Goal: Task Accomplishment & Management: Manage account settings

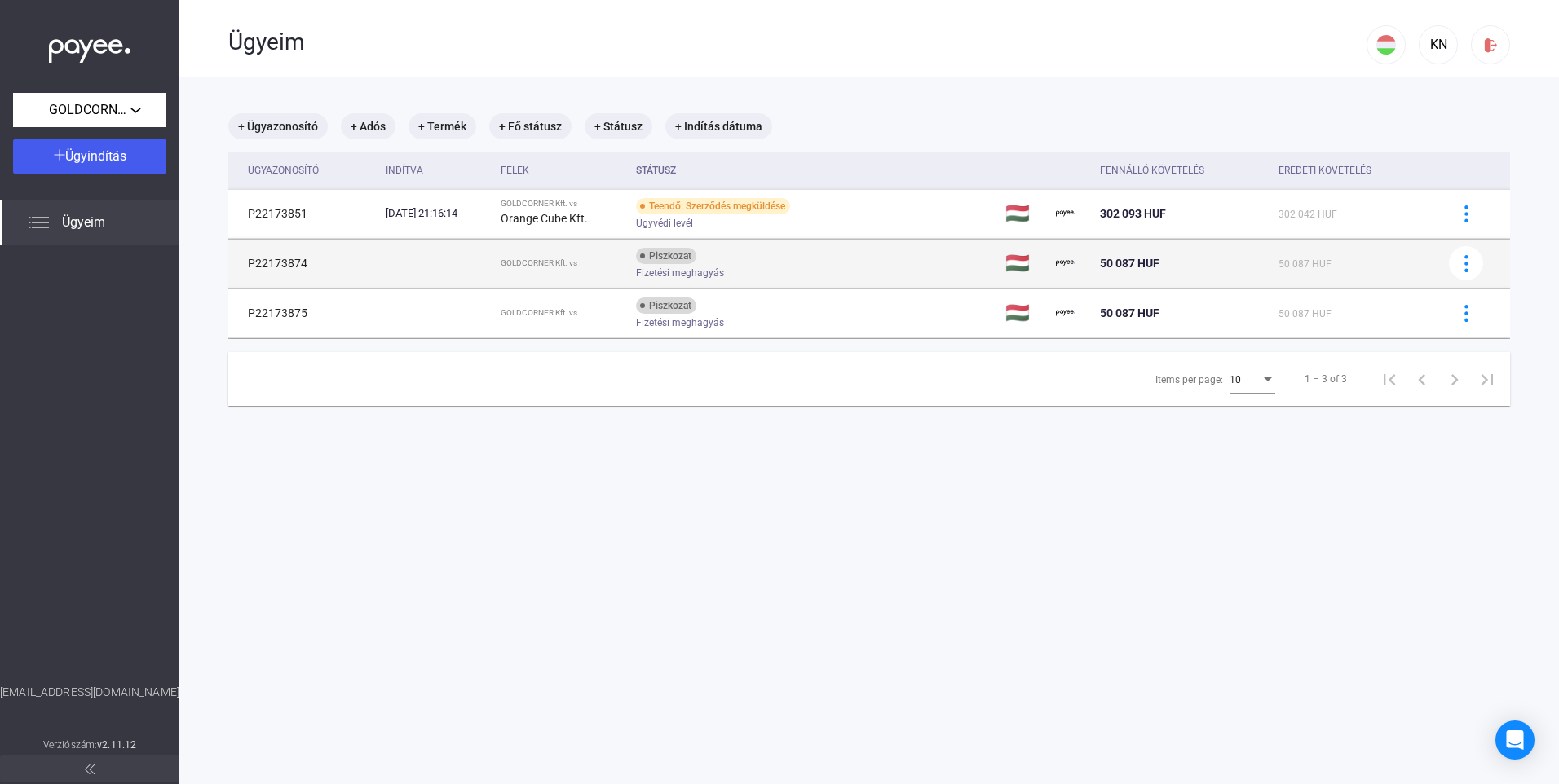
click at [425, 268] on td at bounding box center [437, 264] width 115 height 49
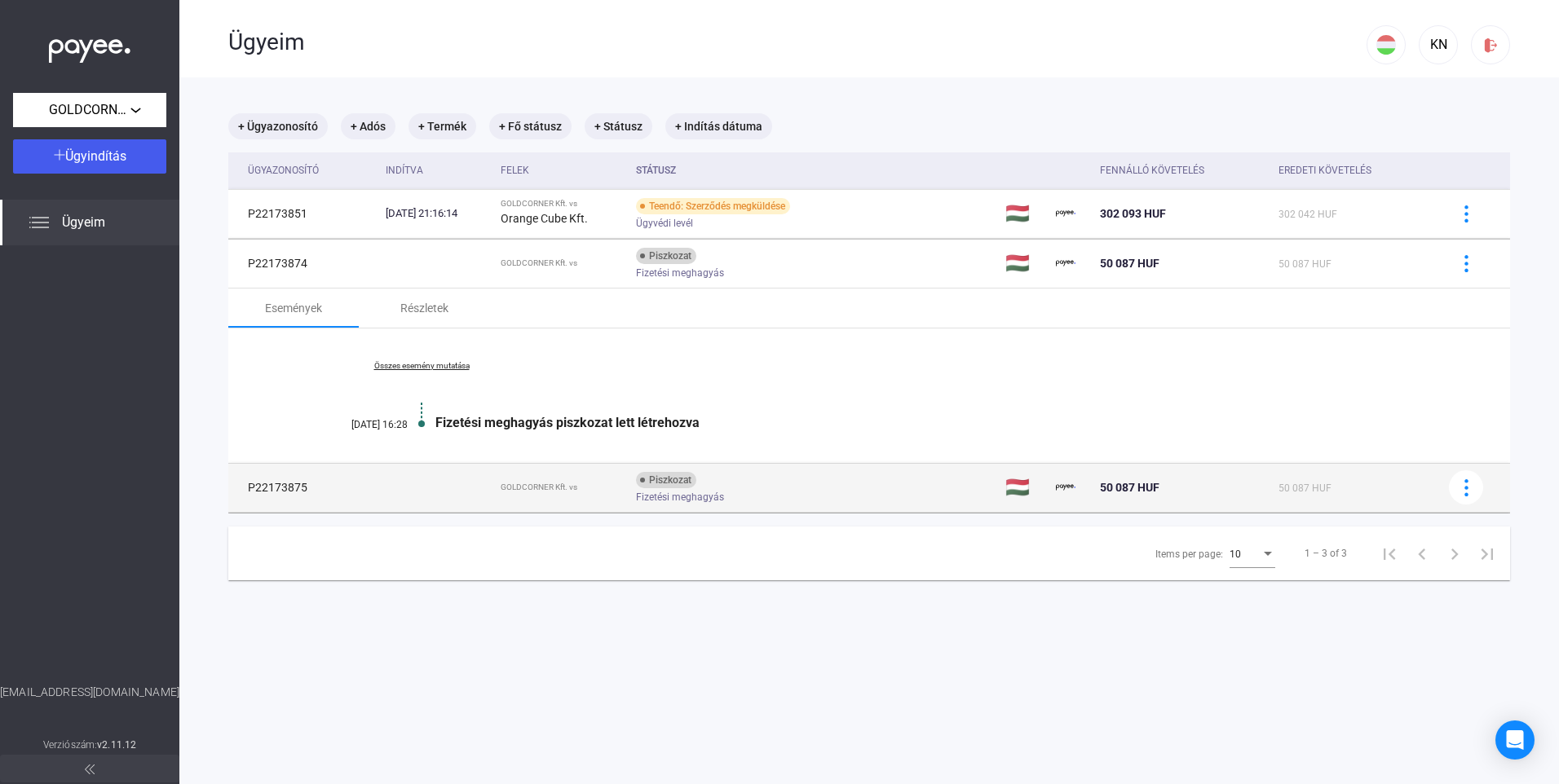
click at [772, 488] on div "Piszkozat Fizetési meghagyás" at bounding box center [766, 487] width 260 height 32
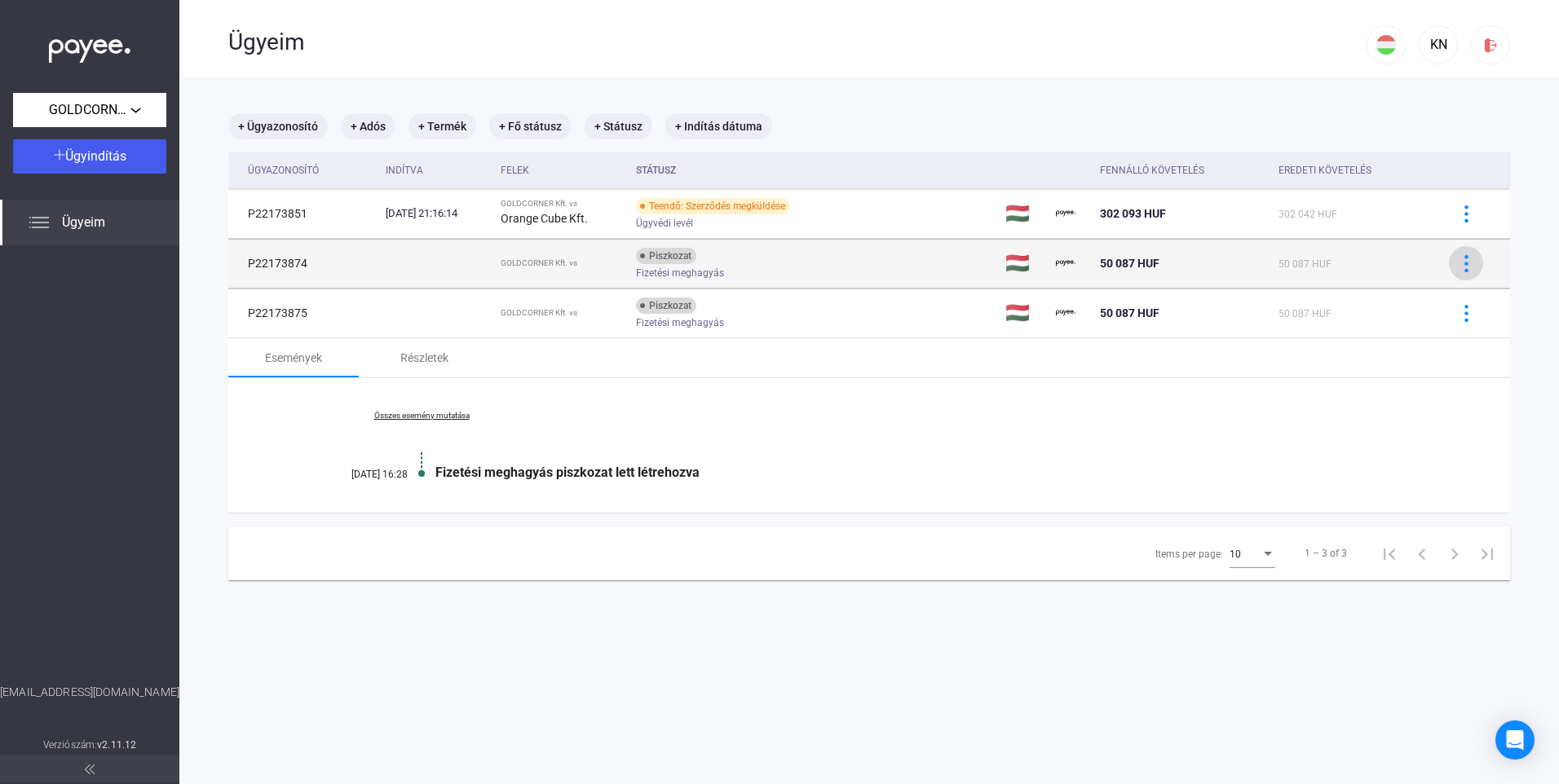
click at [1460, 269] on img at bounding box center [1466, 264] width 17 height 17
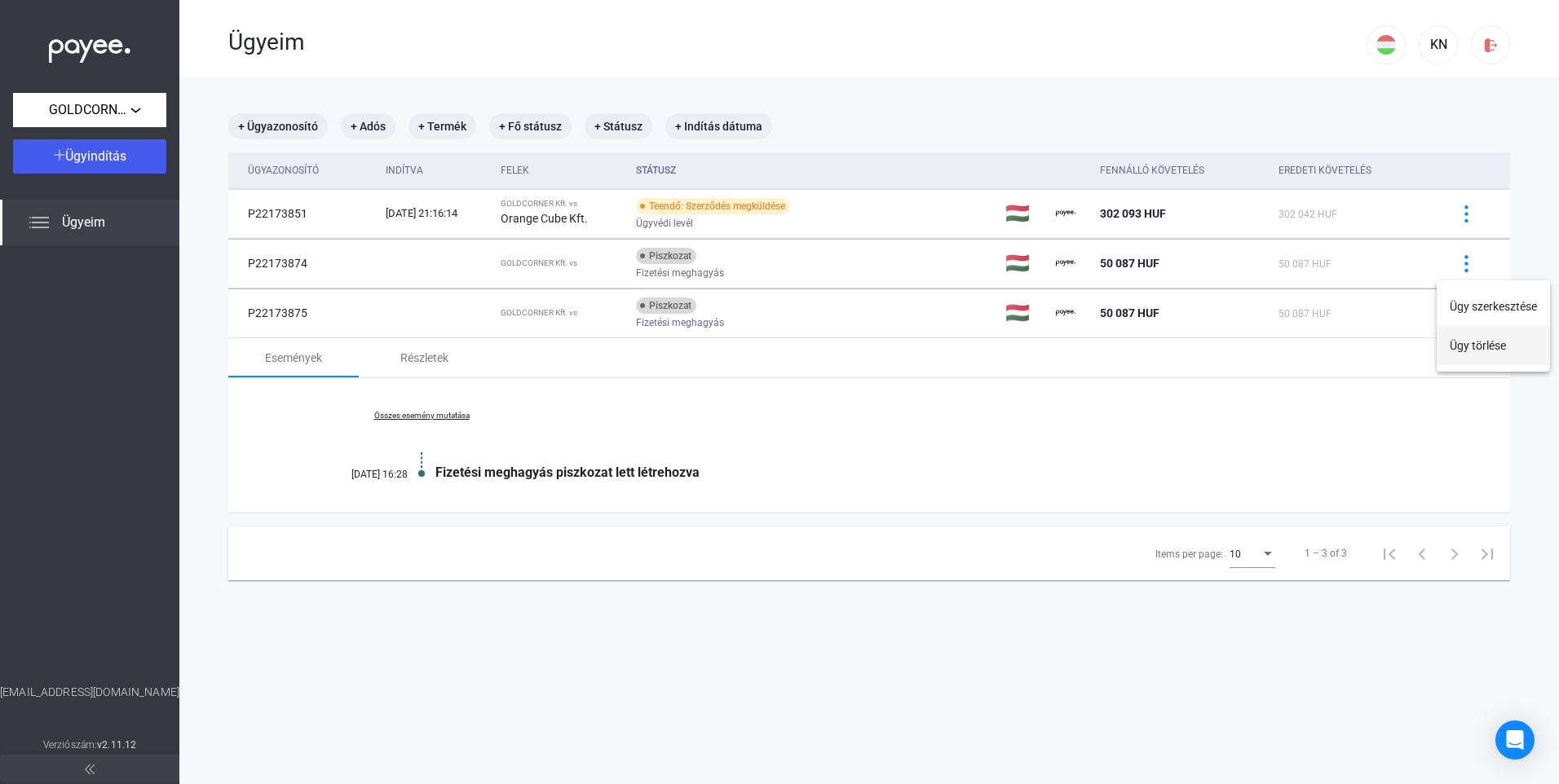
click at [1479, 345] on button "Ügy törlése" at bounding box center [1493, 346] width 113 height 39
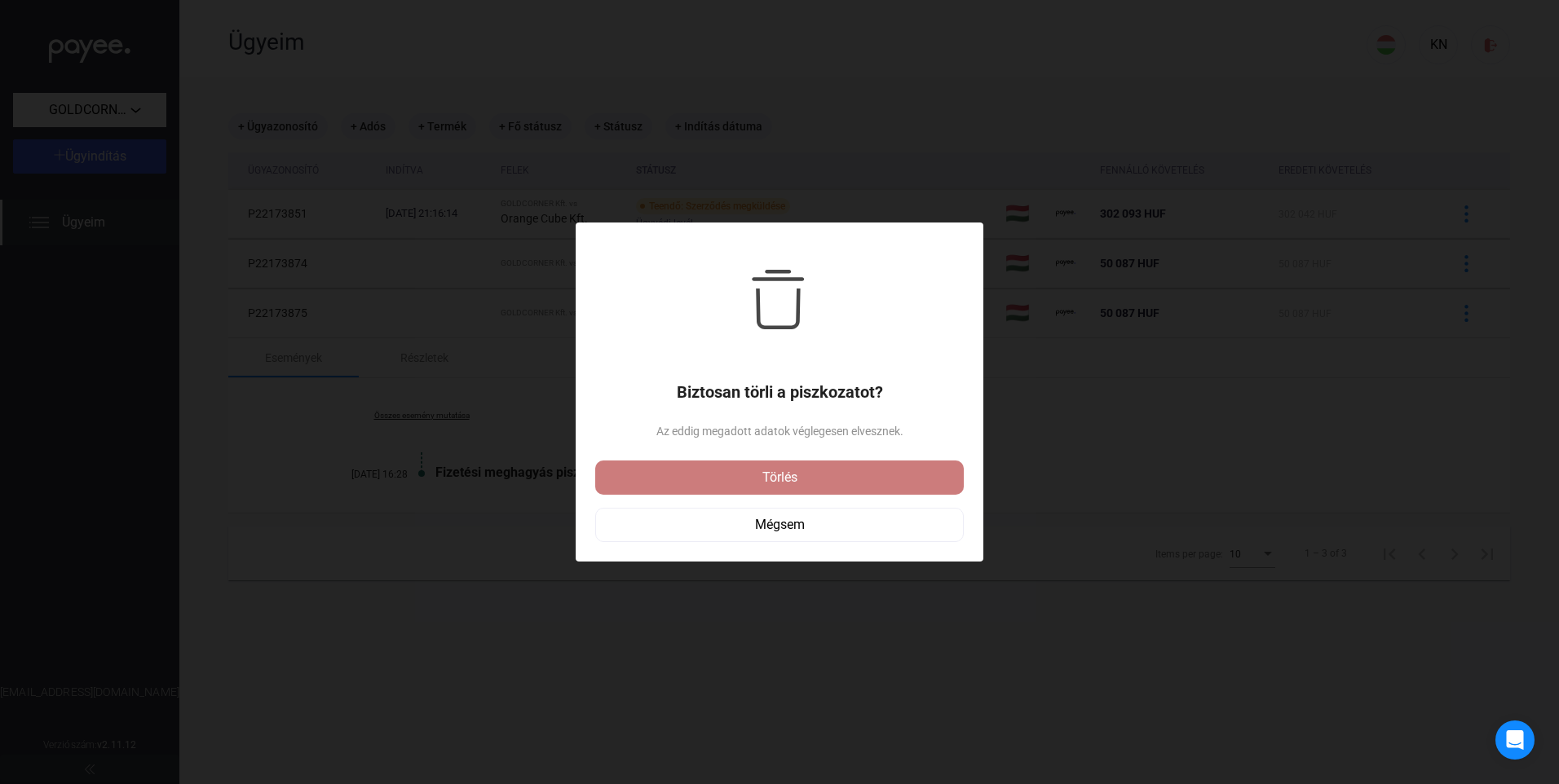
click at [785, 475] on div "Törlés" at bounding box center [780, 477] width 359 height 20
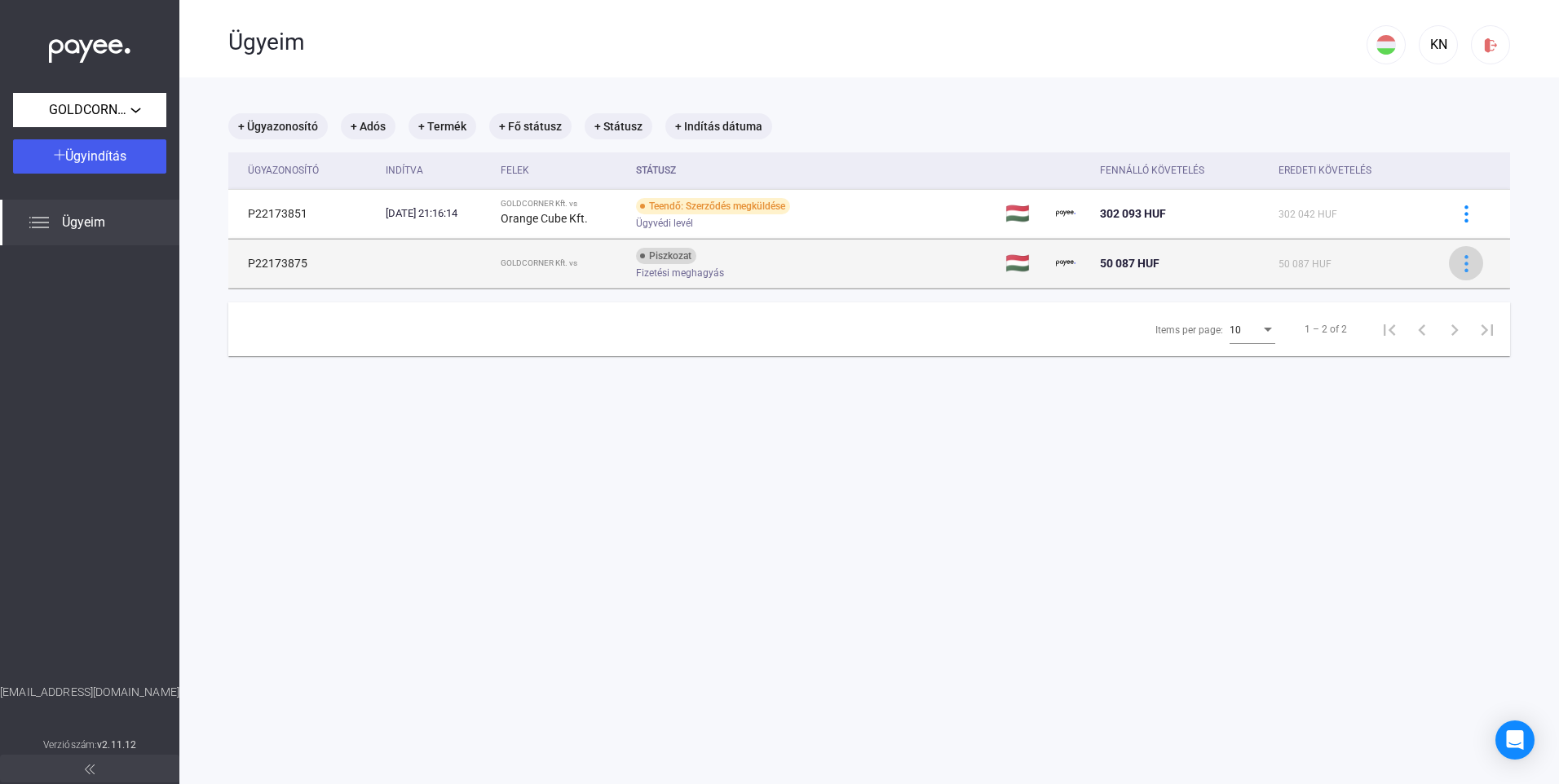
click at [1458, 267] on img at bounding box center [1466, 264] width 17 height 17
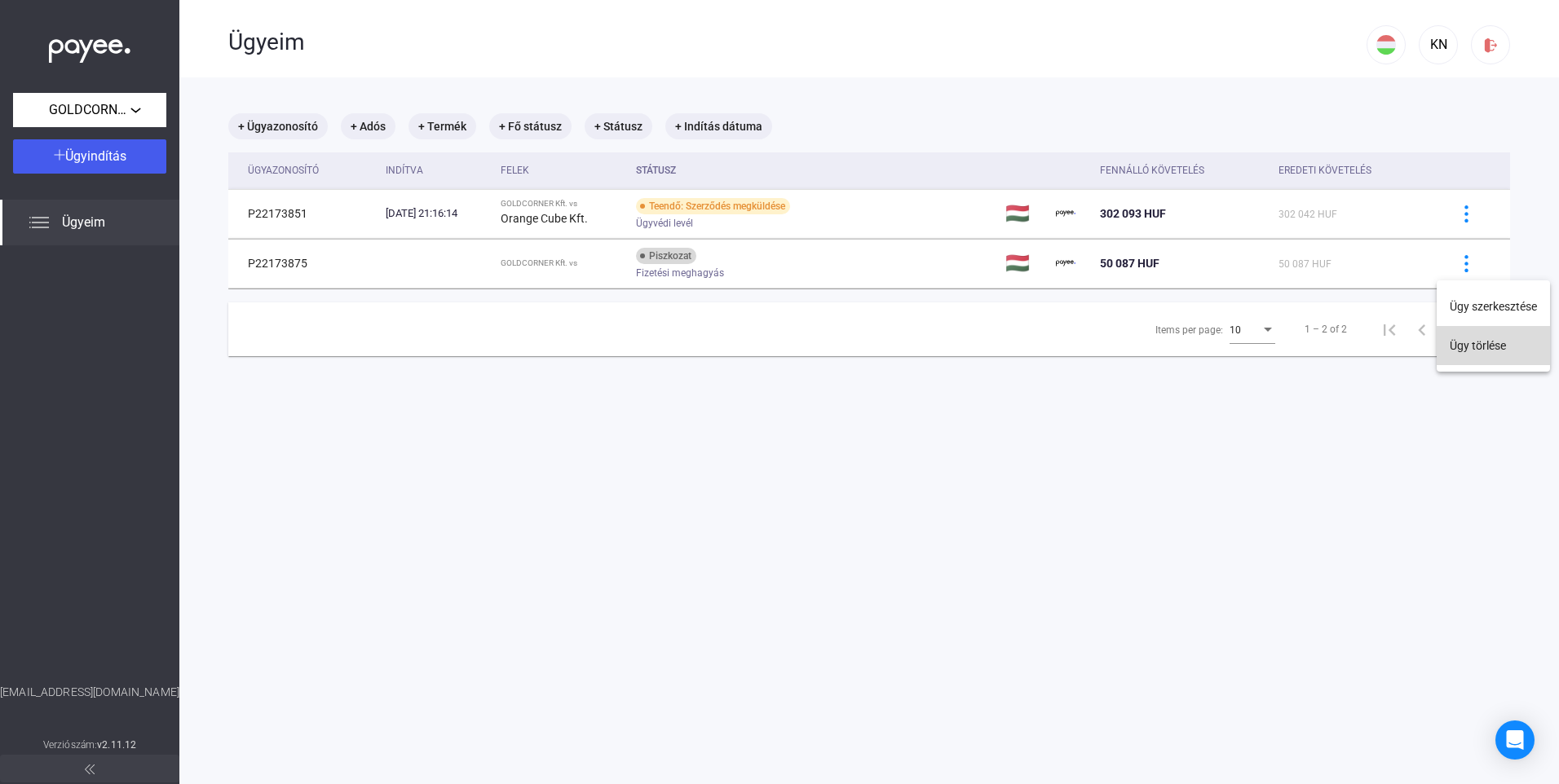
click at [1484, 349] on button "Ügy törlése" at bounding box center [1493, 346] width 113 height 39
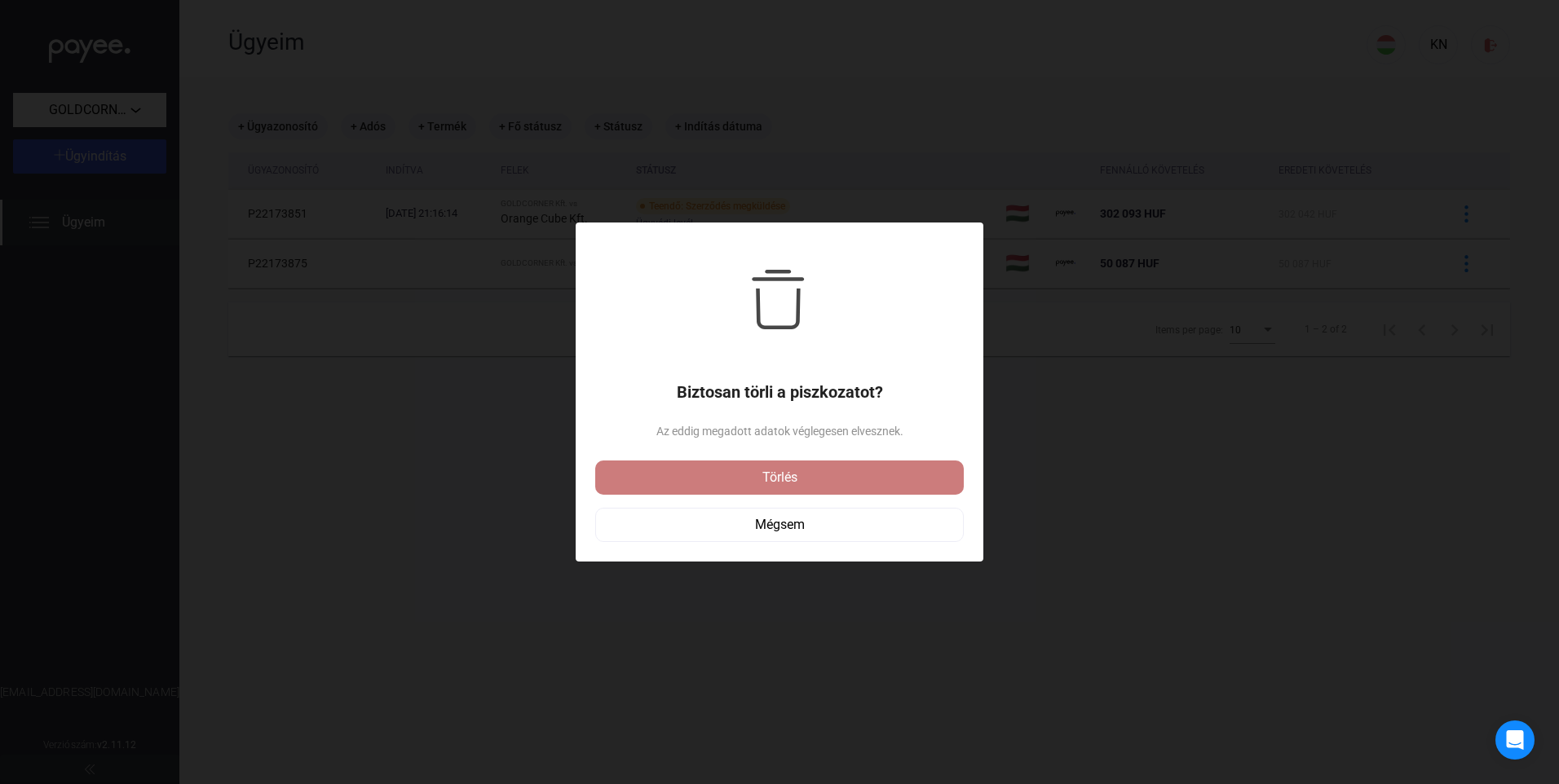
click at [779, 469] on div "Törlés" at bounding box center [780, 477] width 359 height 20
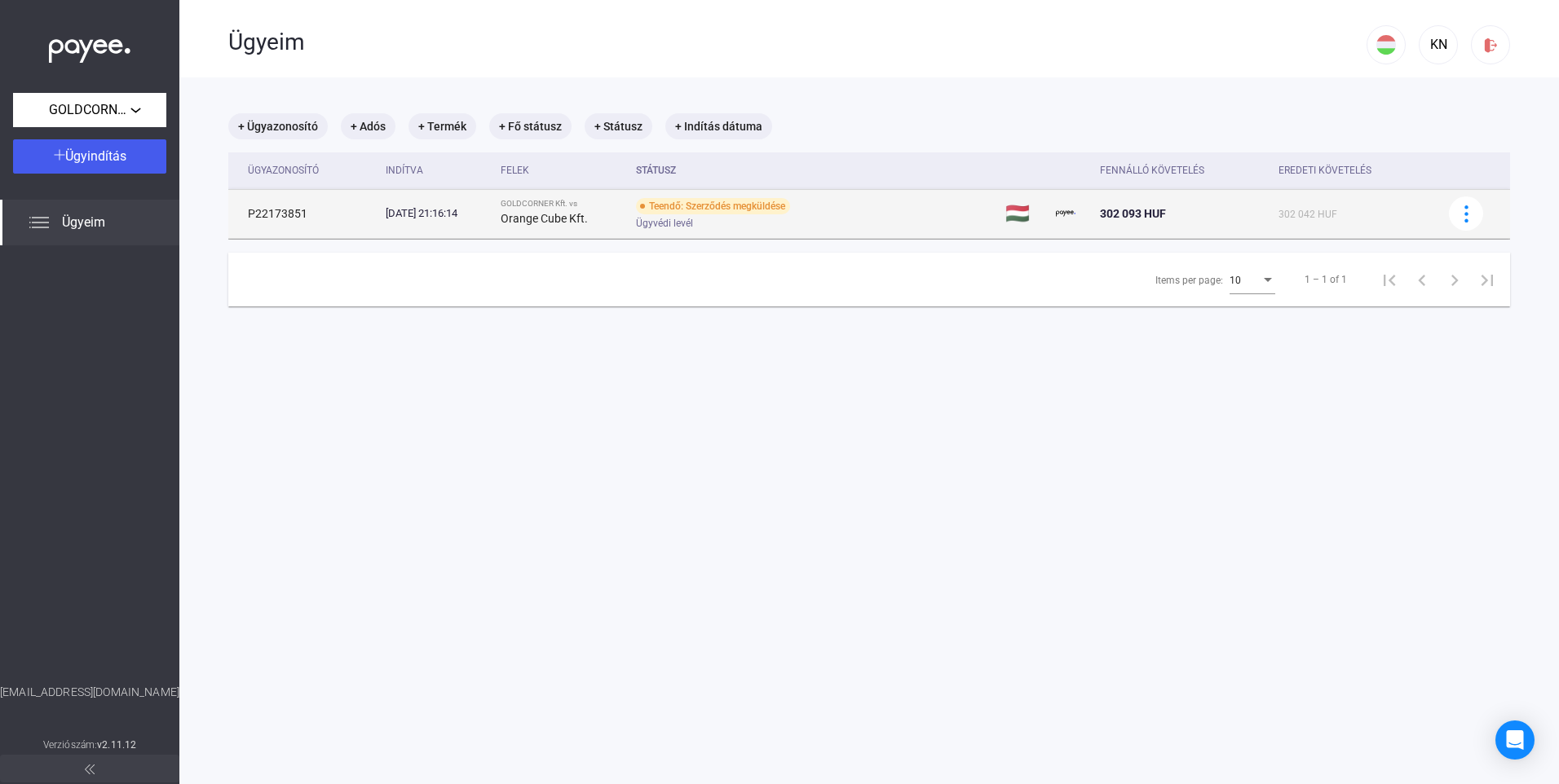
click at [557, 208] on div "GOLDCORNER Kft. vs" at bounding box center [562, 204] width 122 height 10
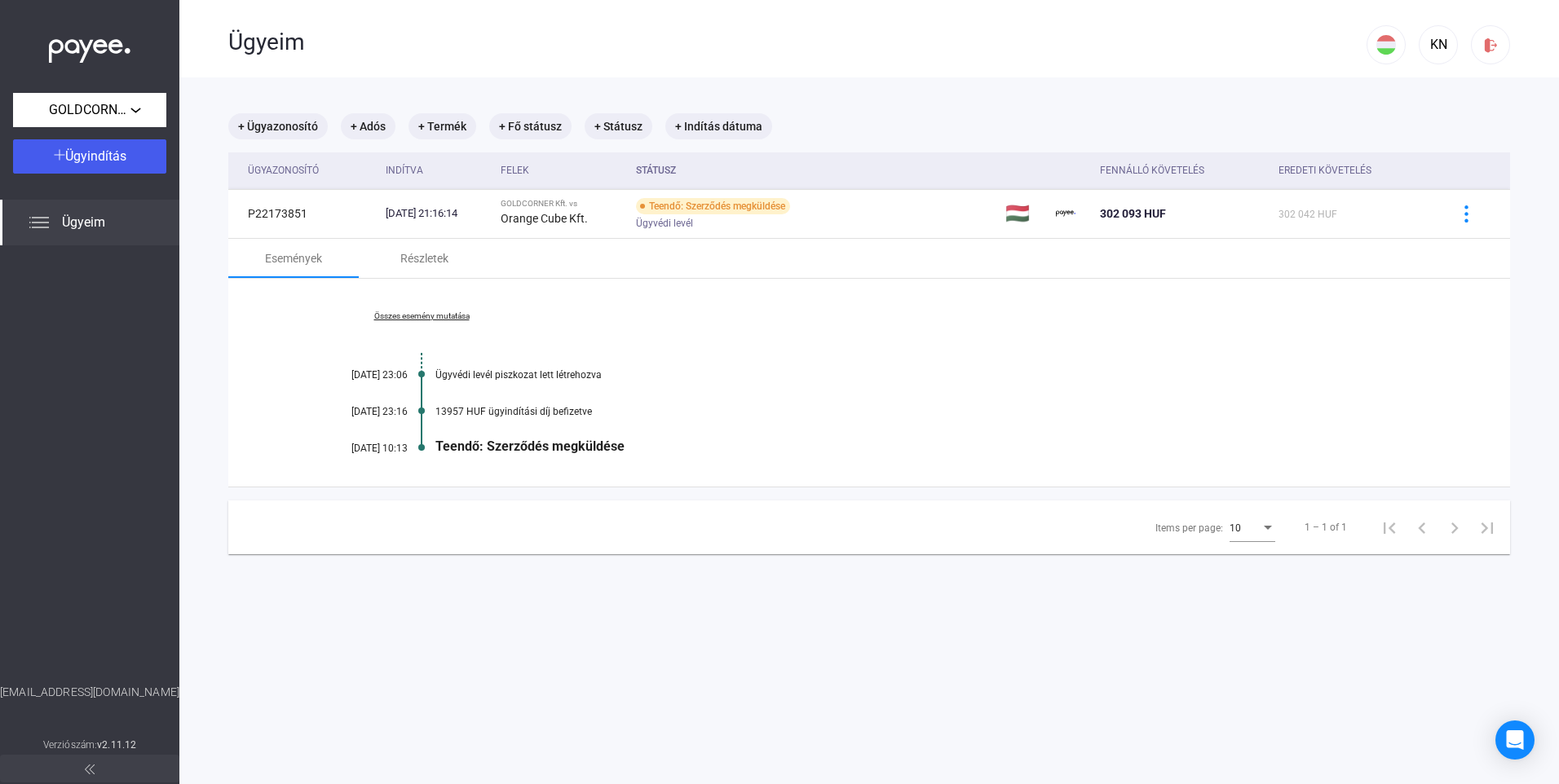
click at [593, 454] on div "Összes esemény mutatása [DATE] 23:06 Ügyvédi levél piszkozat lett létrehozva [D…" at bounding box center [869, 383] width 1281 height 208
drag, startPoint x: 584, startPoint y: 450, endPoint x: 563, endPoint y: 432, distance: 27.7
click at [584, 450] on div "Teendő: Szerződés megküldése" at bounding box center [931, 445] width 993 height 16
drag, startPoint x: 415, startPoint y: 254, endPoint x: 540, endPoint y: 222, distance: 129.0
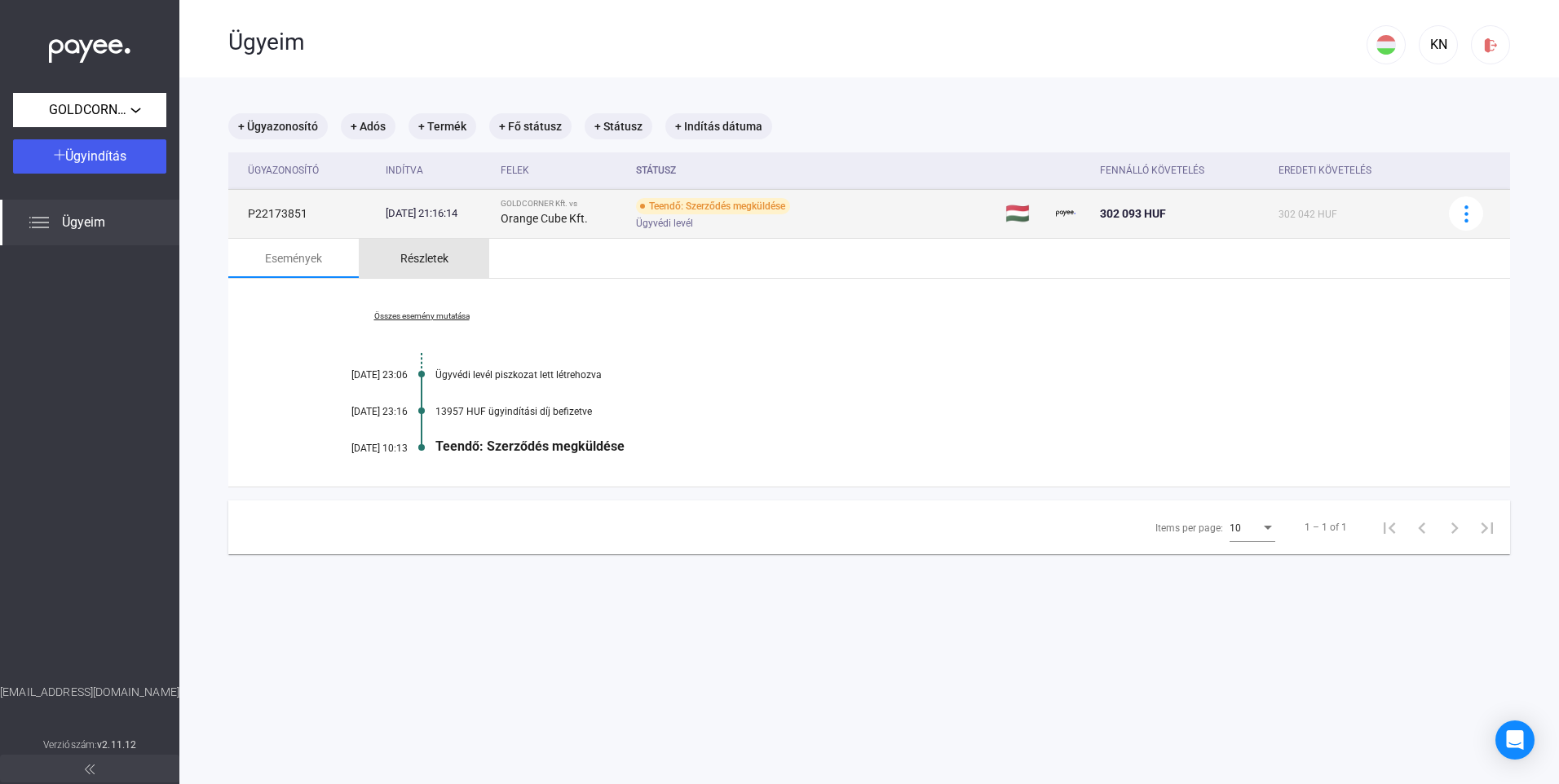
click at [415, 253] on div "Részletek" at bounding box center [424, 259] width 48 height 20
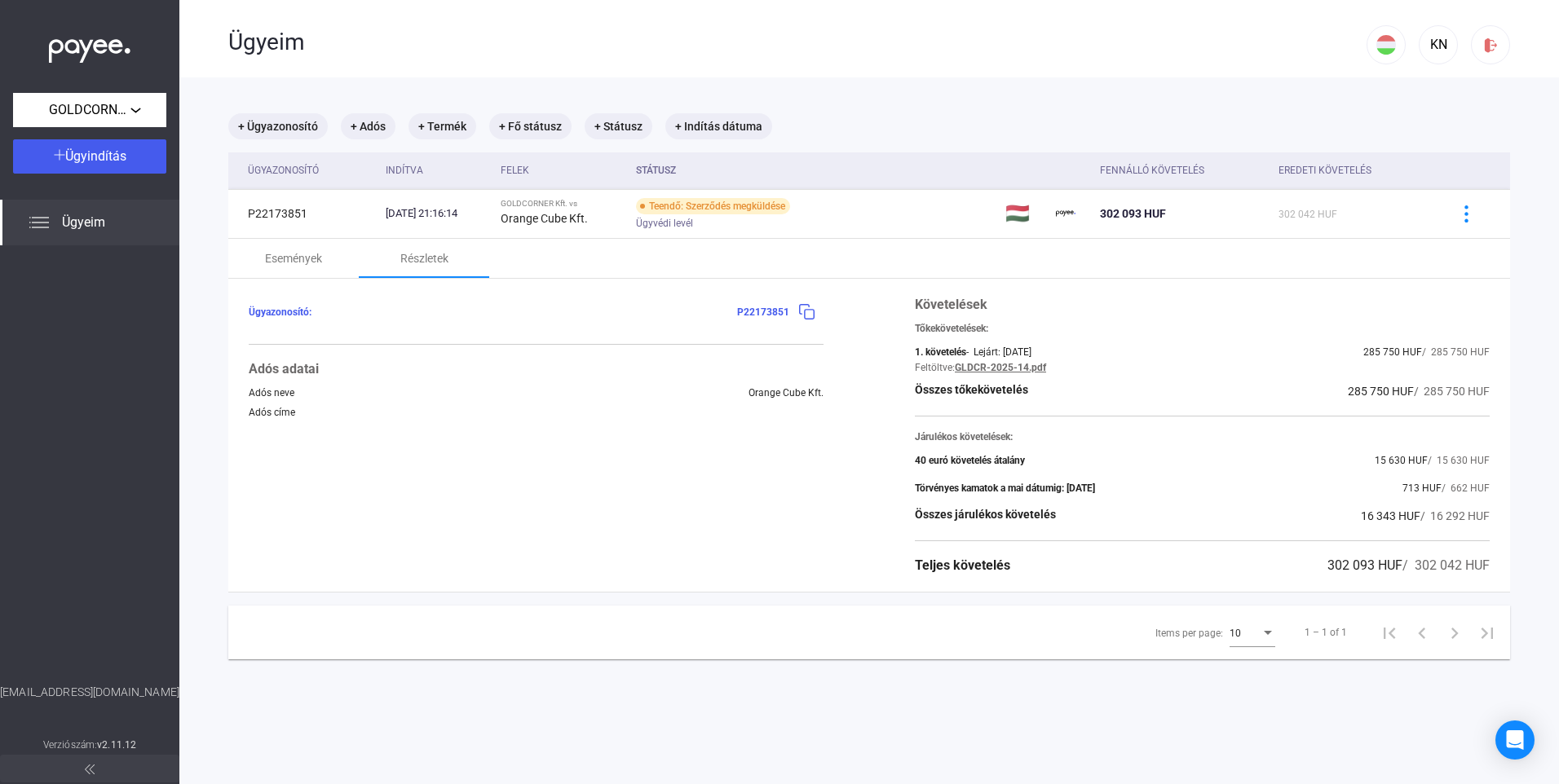
click at [984, 501] on div "Követelések Tőkekövetelések: 1. követelés - Lejárt: [DATE] 285 750 HUF / 285 75…" at bounding box center [1202, 436] width 575 height 281
click at [1076, 404] on div "Követelések Tőkekövetelések: 1. követelés - Lejárt: [DATE] 285 750 HUF / 285 75…" at bounding box center [1202, 436] width 575 height 281
click at [1319, 410] on div "Követelések Tőkekövetelések: 1. követelés - Lejárt: [DATE] 285 750 HUF / 285 75…" at bounding box center [1202, 436] width 575 height 281
click at [1320, 411] on div "Követelések Tőkekövetelések: 1. követelés - Lejárt: [DATE] 285 750 HUF / 285 75…" at bounding box center [1202, 436] width 575 height 281
click at [851, 535] on div "Ügyazonosító: P22173851 Adós adatai Adós neve Orange Cube Kft. Adós címe Követe…" at bounding box center [869, 436] width 1281 height 313
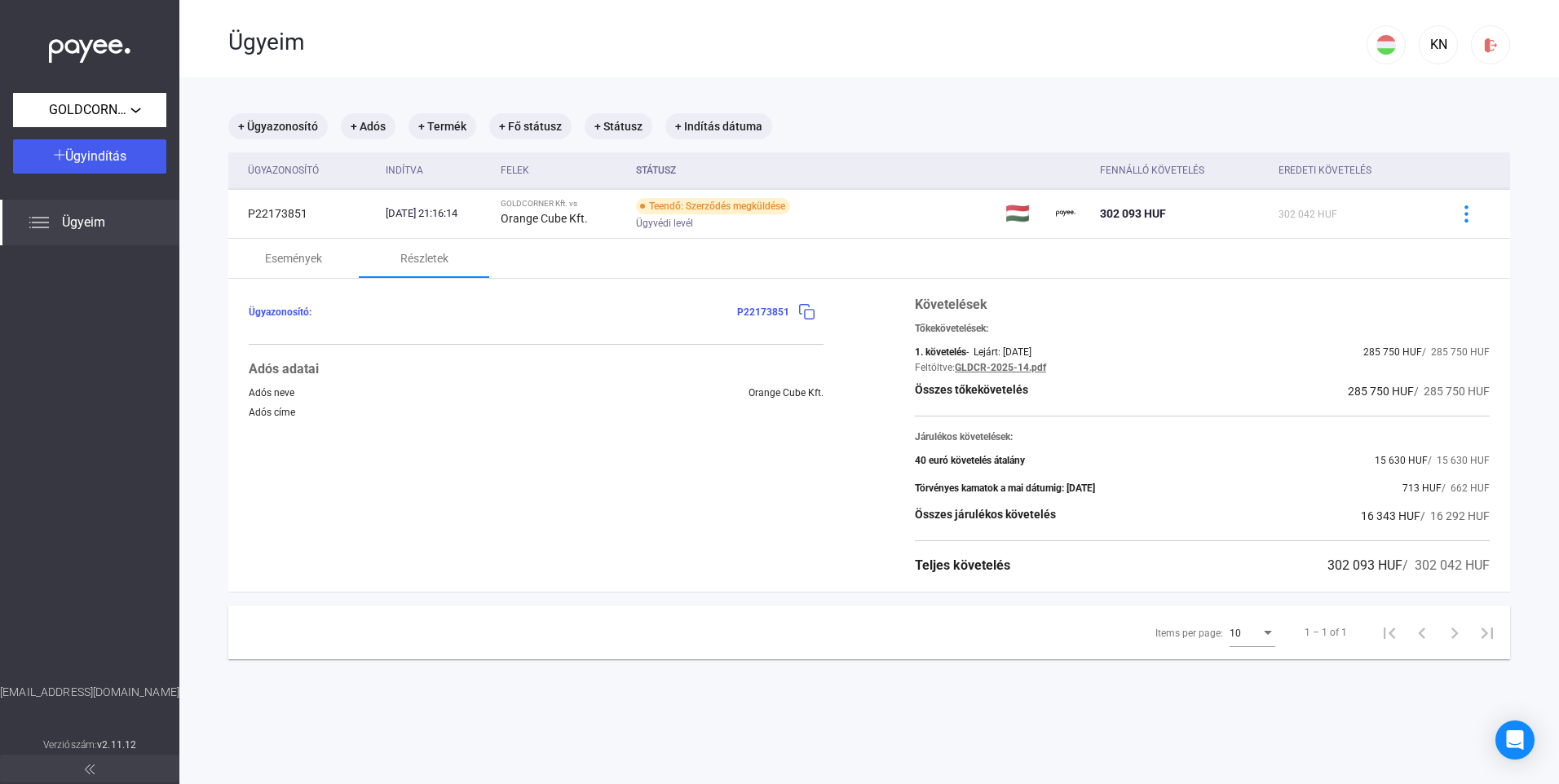
drag, startPoint x: 658, startPoint y: 465, endPoint x: 481, endPoint y: 489, distance: 178.6
click at [656, 465] on div "Ügyazonosító: P22173851 Adós adatai Adós neve Orange Cube Kft. Adós címe" at bounding box center [536, 436] width 575 height 281
click at [412, 498] on div "Ügyazonosító: P22173851 Adós adatai Adós neve Orange Cube Kft. Adós címe" at bounding box center [536, 436] width 575 height 281
drag, startPoint x: 399, startPoint y: 493, endPoint x: 398, endPoint y: 419, distance: 74.0
click at [399, 476] on div "Ügyazonosító: P22173851 Adós adatai Adós neve Orange Cube Kft. Adós címe" at bounding box center [536, 436] width 575 height 281
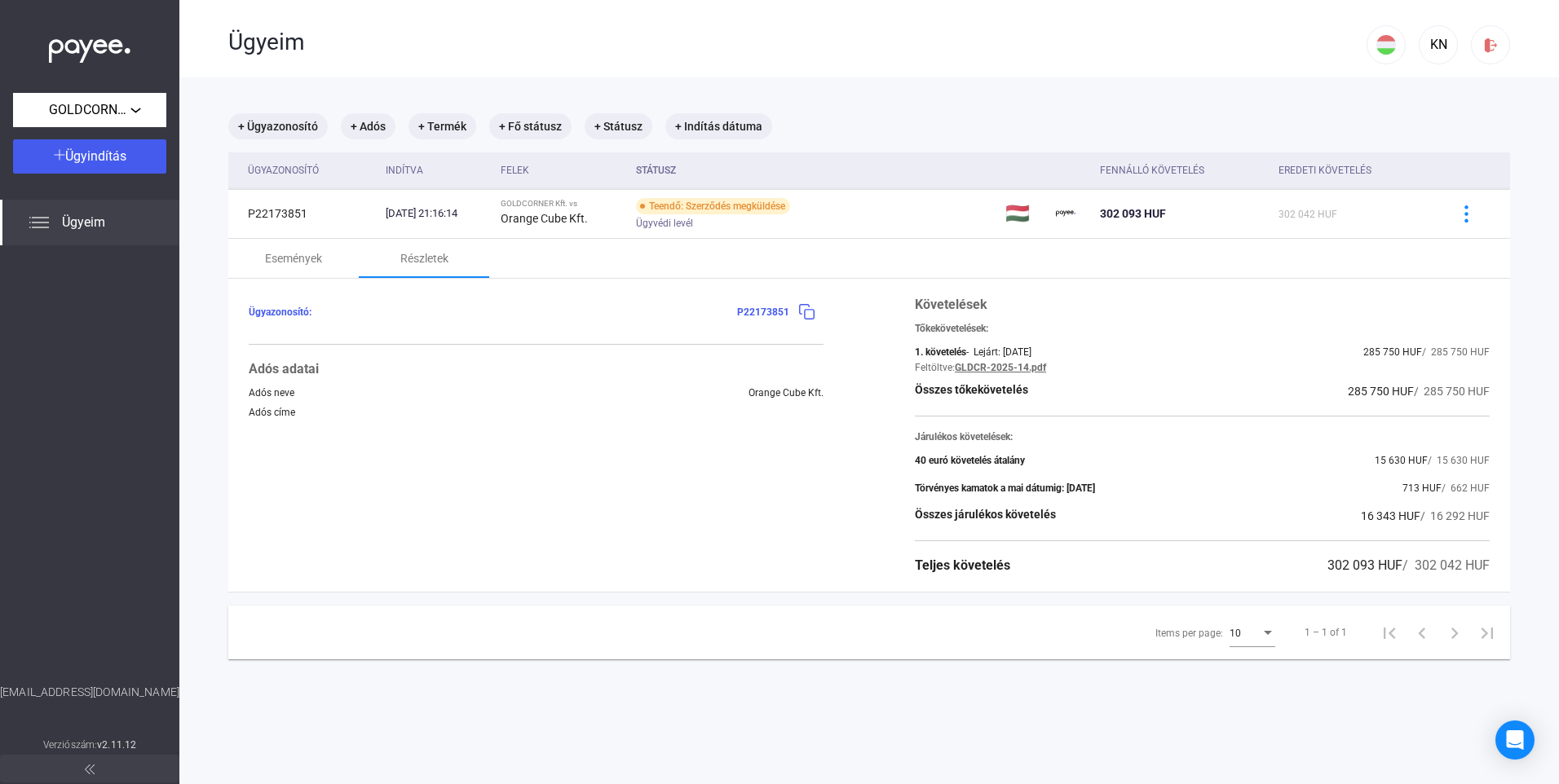
click at [398, 408] on div "Adós címe" at bounding box center [536, 412] width 575 height 11
drag, startPoint x: 452, startPoint y: 389, endPoint x: 532, endPoint y: 380, distance: 80.5
click at [532, 380] on div "Ügyazonosító: P22173851 Adós adatai Adós neve Orange Cube Kft. Adós címe" at bounding box center [536, 436] width 575 height 281
click at [604, 484] on div "Ügyazonosító: P22173851 Adós adatai Adós neve Orange Cube Kft. Adós címe" at bounding box center [536, 436] width 575 height 281
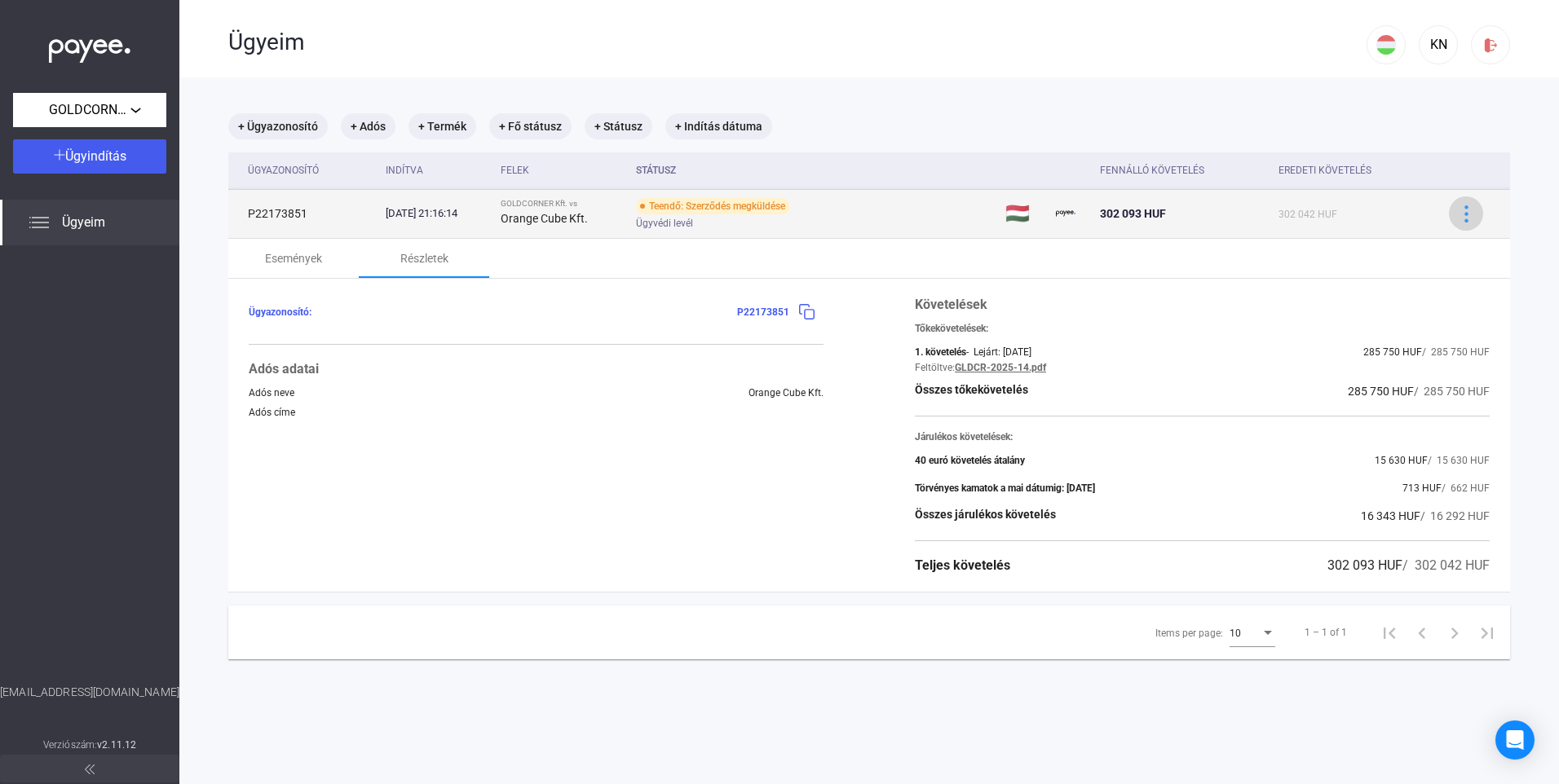
click at [1458, 219] on img at bounding box center [1466, 214] width 17 height 17
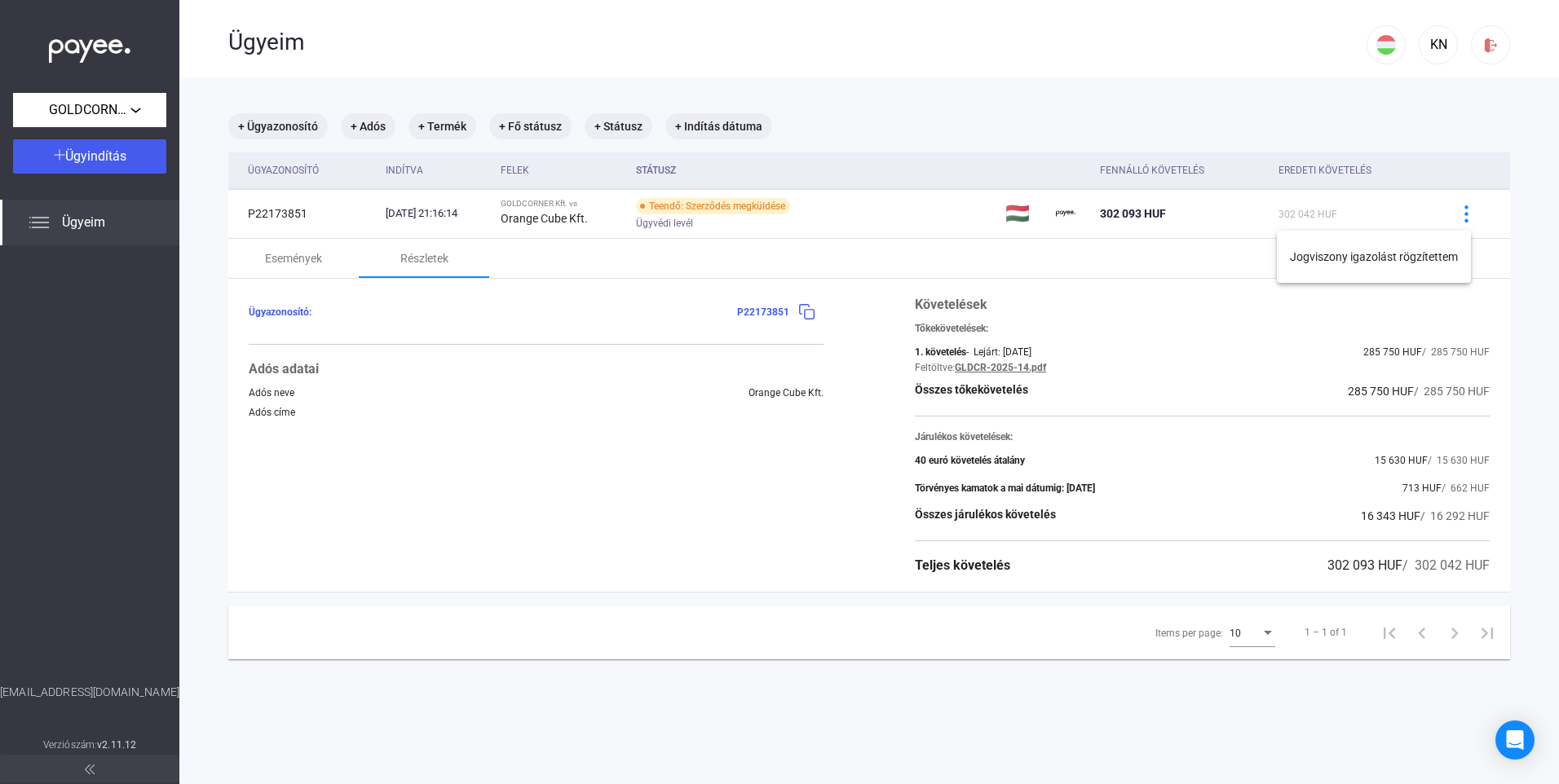
click at [682, 445] on div at bounding box center [780, 392] width 1559 height 784
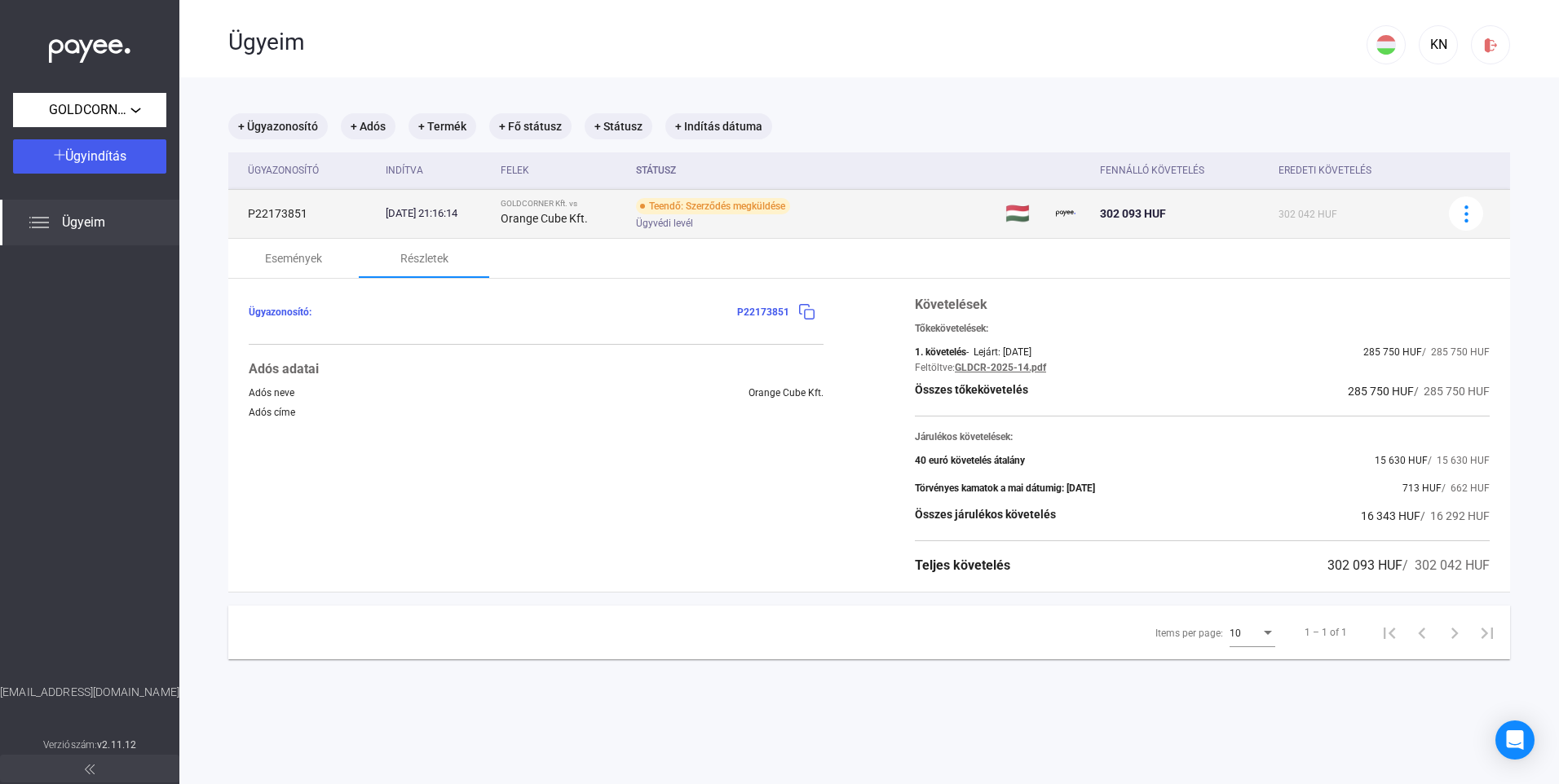
drag, startPoint x: 708, startPoint y: 204, endPoint x: 811, endPoint y: 209, distance: 103.1
click at [790, 209] on div "Teendő: Szerződés megküldése" at bounding box center [713, 206] width 154 height 16
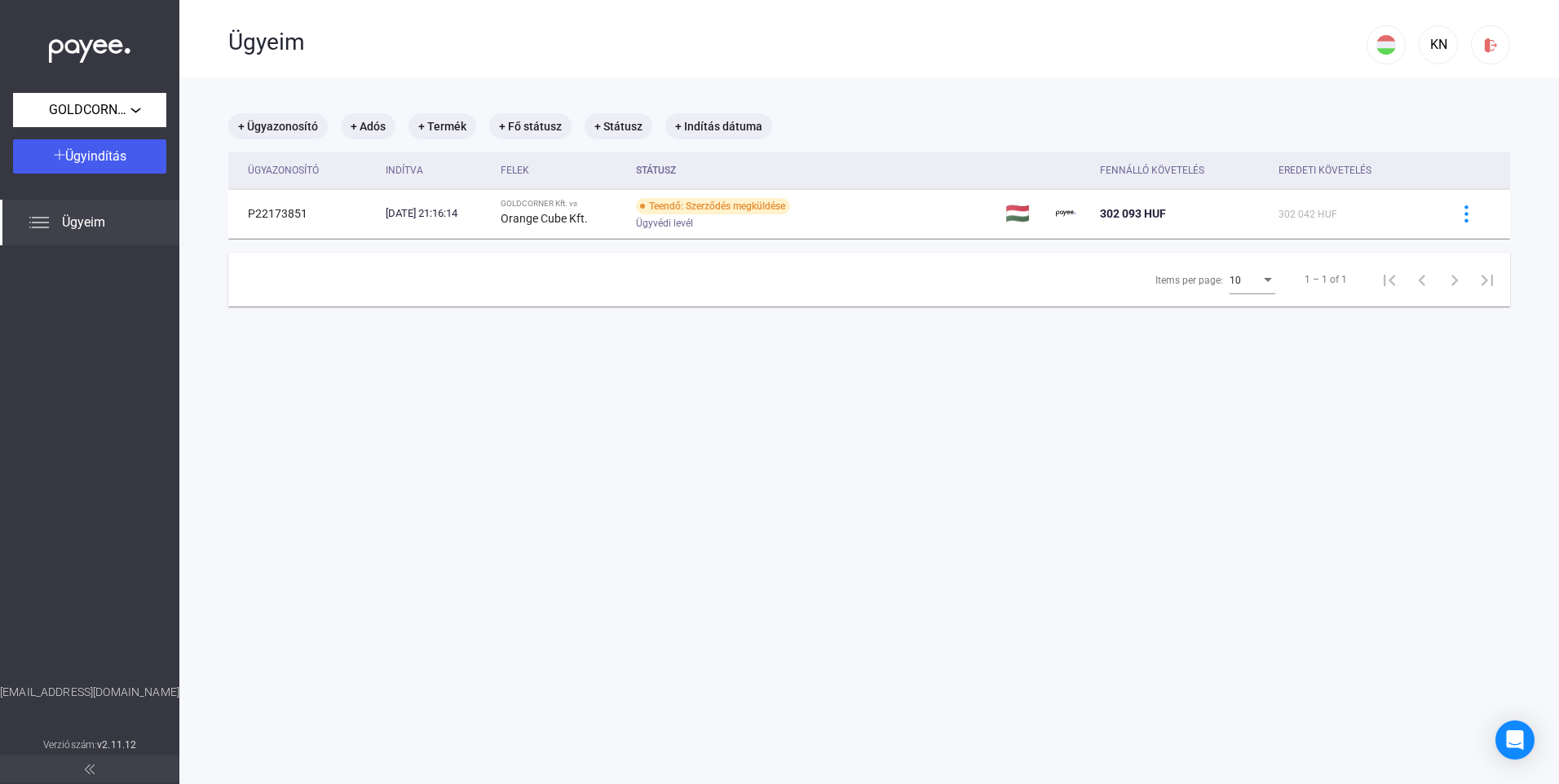
copy div "Szerződés megküldése"
click at [1510, 738] on icon "Intercom üzenőfelület megnyitása" at bounding box center [1512, 737] width 27 height 27
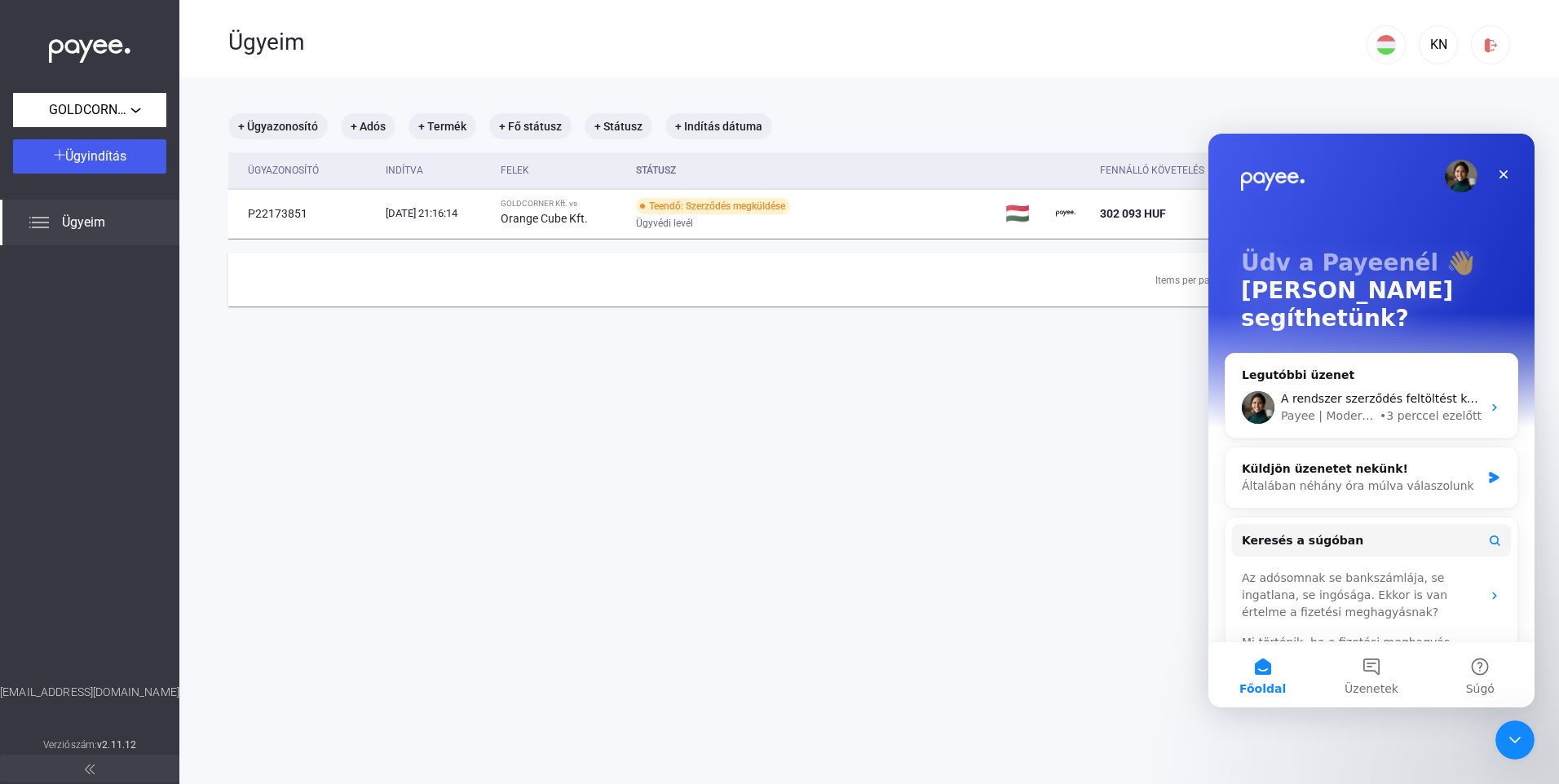
click at [927, 449] on main "+ Ügyazonosító + Adós + Termék + Fő státusz + Státusz + Indítás dátuma Ügyazono…" at bounding box center [869, 469] width 1379 height 784
click at [1501, 175] on icon "Bezárás" at bounding box center [1503, 175] width 13 height 13
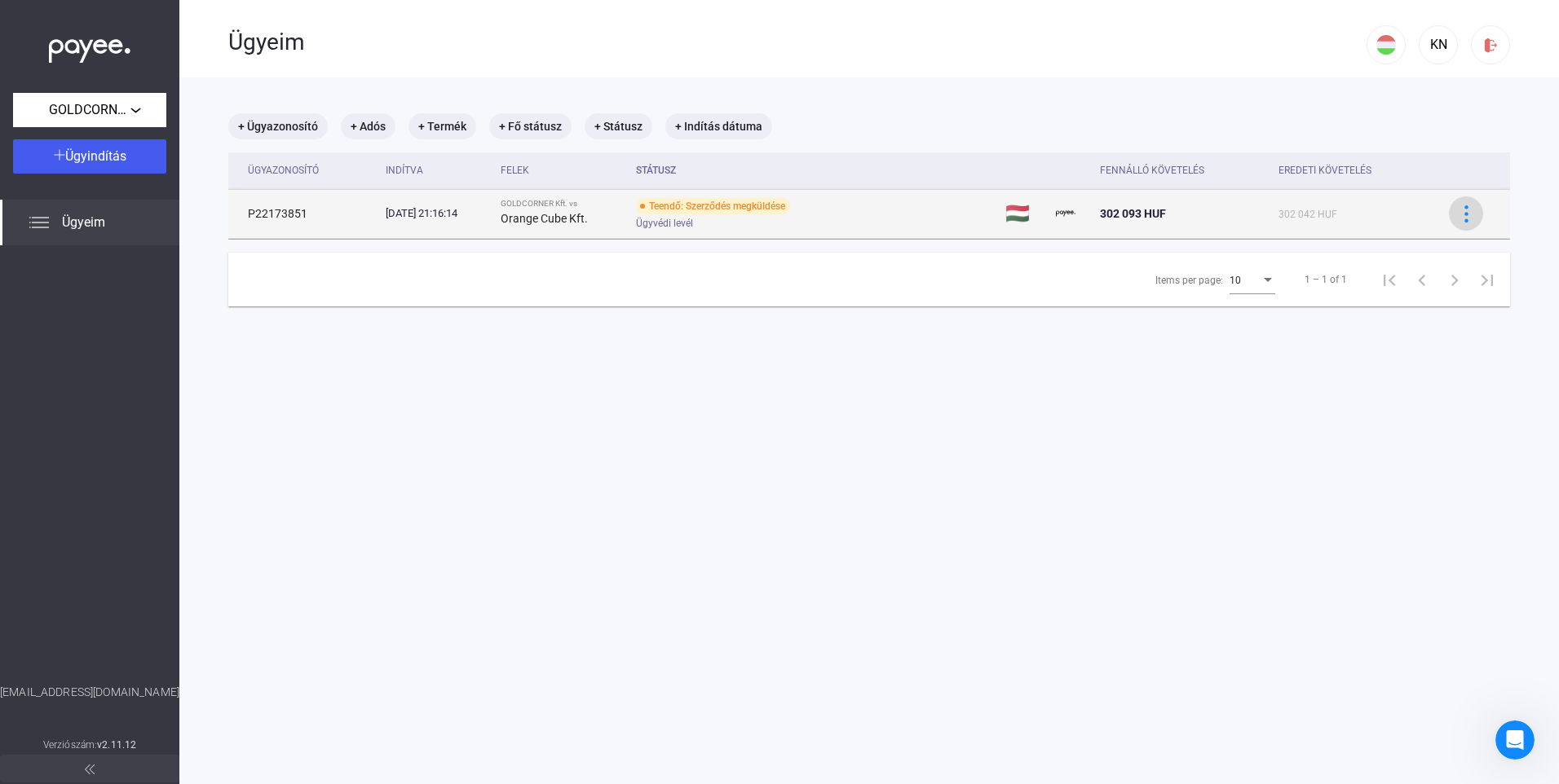
click at [1459, 210] on img at bounding box center [1466, 214] width 17 height 17
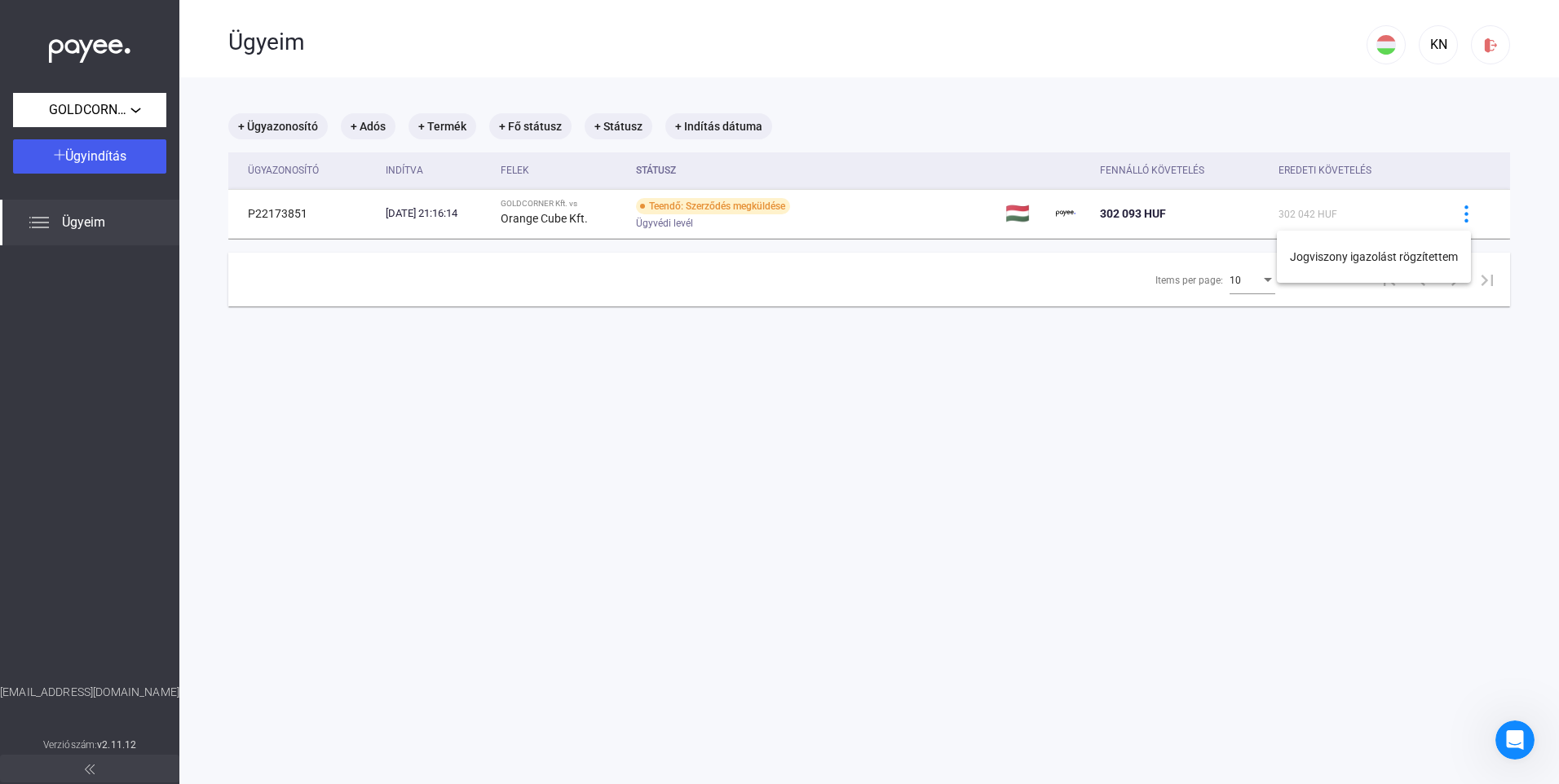
click at [546, 474] on div at bounding box center [780, 392] width 1559 height 784
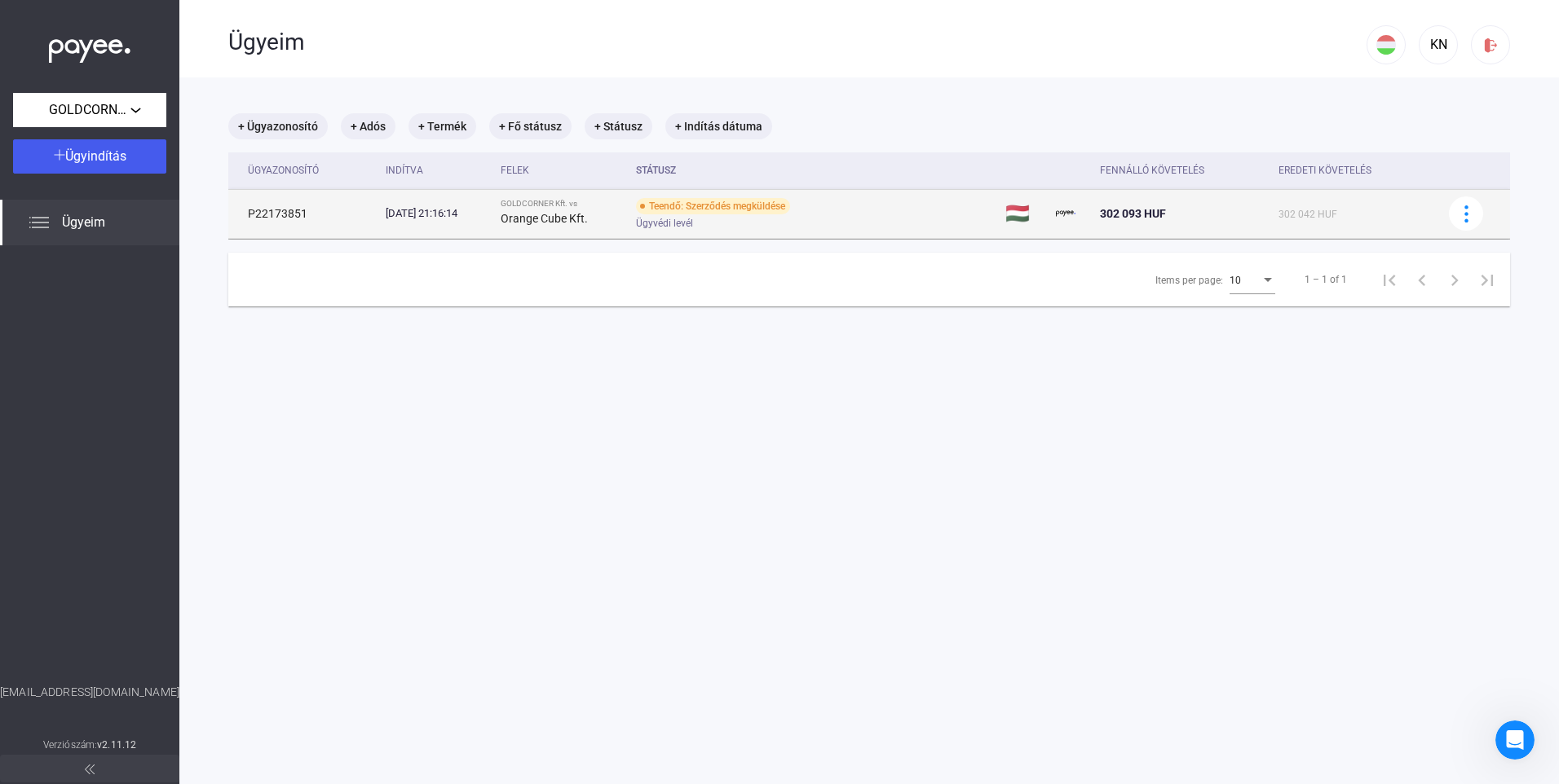
click at [537, 216] on strong "Orange Cube Kft." at bounding box center [544, 219] width 87 height 13
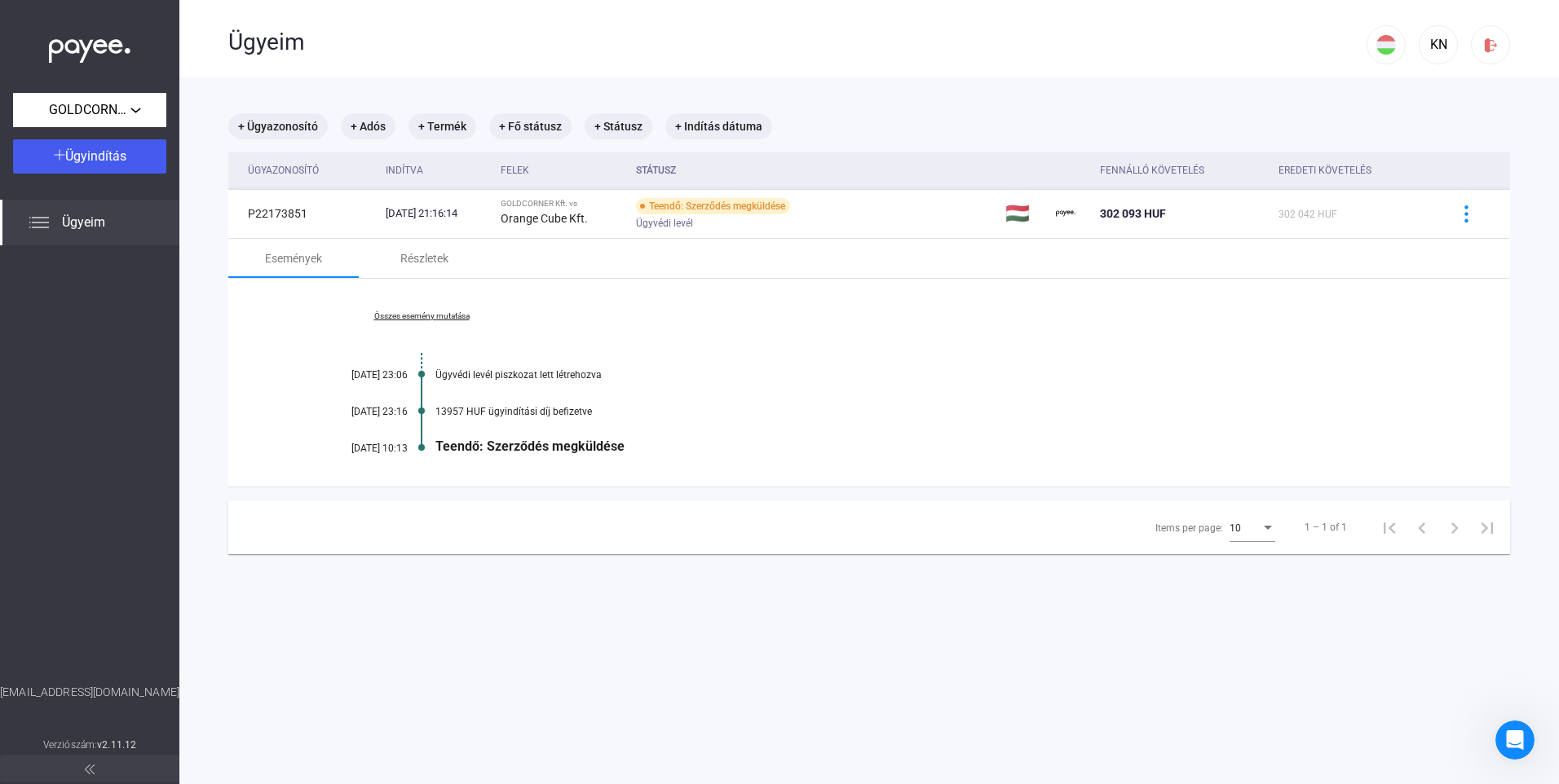
click at [494, 441] on div "Teendő: Szerződés megküldése" at bounding box center [931, 445] width 993 height 16
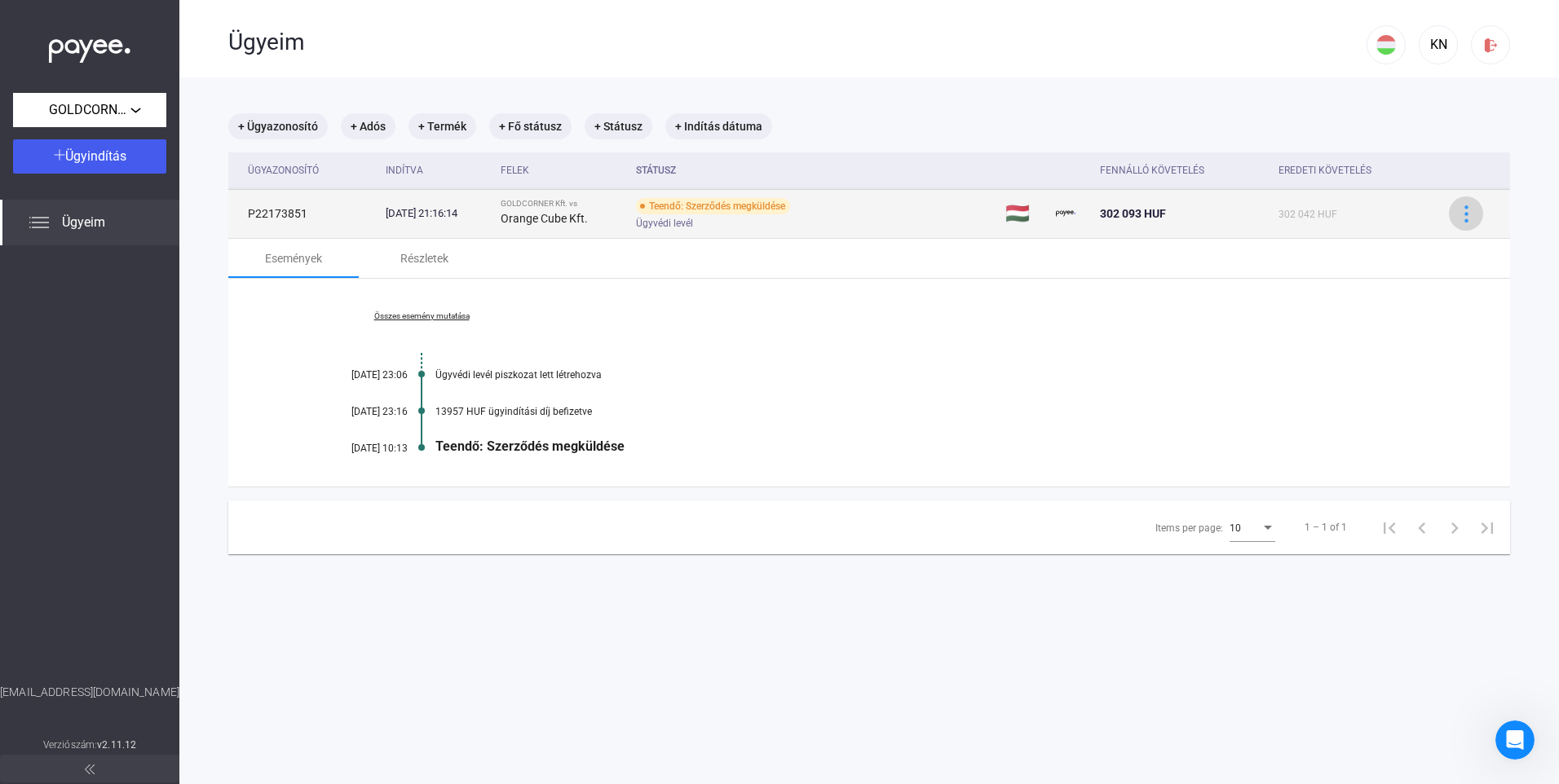
click at [1458, 217] on img at bounding box center [1466, 214] width 17 height 17
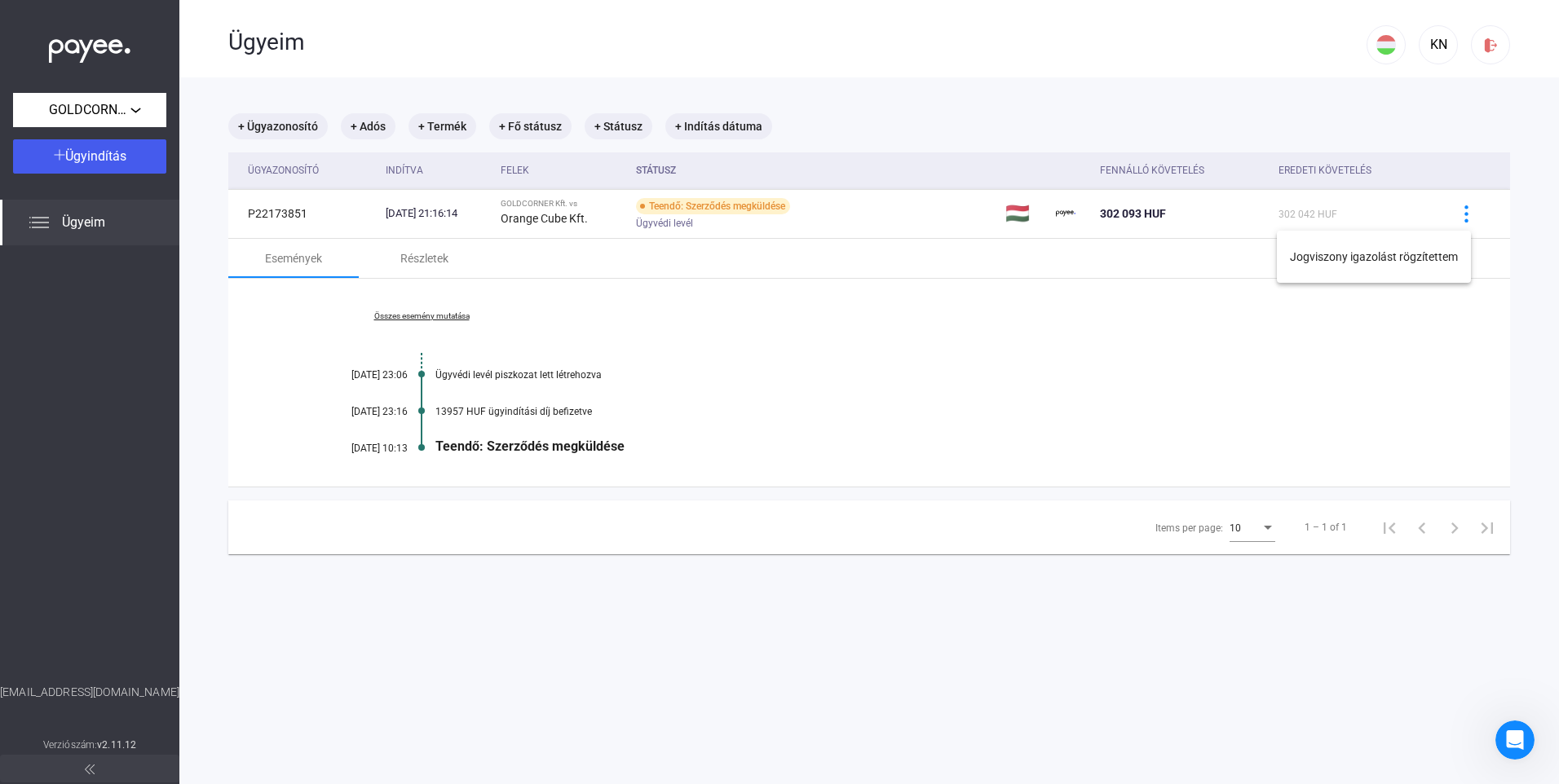
click at [1141, 320] on div at bounding box center [780, 392] width 1559 height 784
click at [1482, 46] on img at bounding box center [1490, 45] width 17 height 17
